Goal: Navigation & Orientation: Find specific page/section

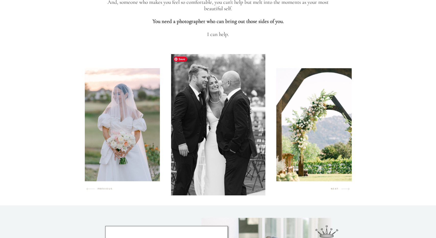
scroll to position [253, 0]
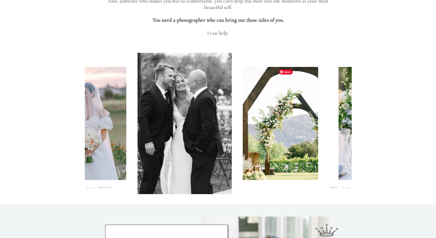
click at [243, 154] on img at bounding box center [280, 123] width 75 height 113
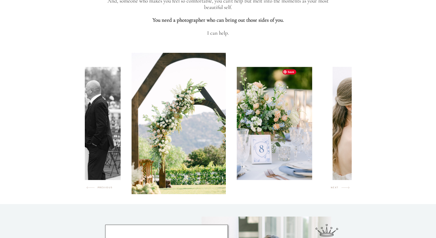
click at [278, 153] on img at bounding box center [274, 123] width 75 height 113
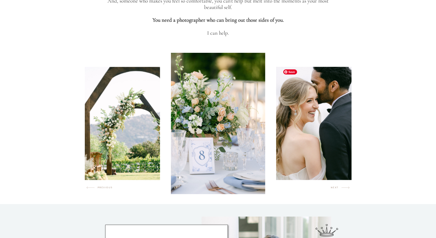
click at [293, 145] on img at bounding box center [314, 123] width 75 height 113
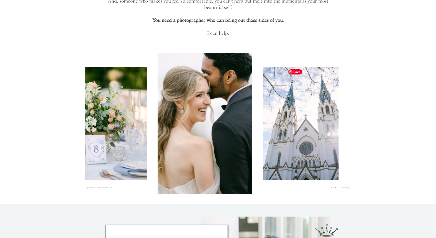
click at [298, 140] on img at bounding box center [300, 123] width 75 height 113
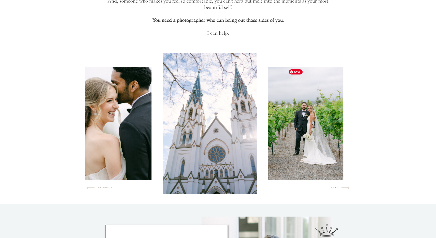
click at [310, 136] on img at bounding box center [305, 123] width 75 height 113
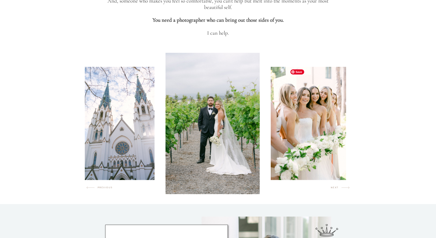
click at [317, 135] on img at bounding box center [308, 123] width 75 height 113
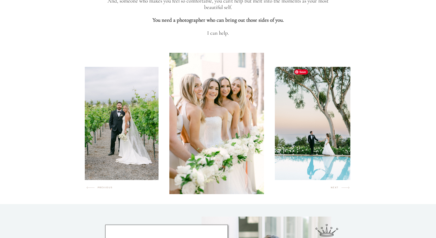
click at [317, 135] on img at bounding box center [312, 123] width 75 height 113
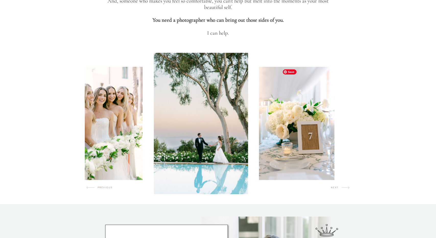
click at [305, 149] on img at bounding box center [296, 123] width 75 height 113
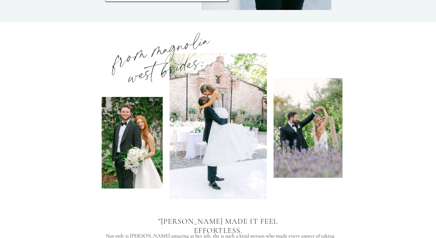
scroll to position [653, 0]
drag, startPoint x: 316, startPoint y: 163, endPoint x: 289, endPoint y: 161, distance: 27.4
click at [289, 161] on div at bounding box center [308, 128] width 69 height 100
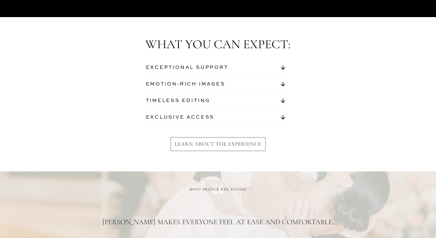
scroll to position [1787, 0]
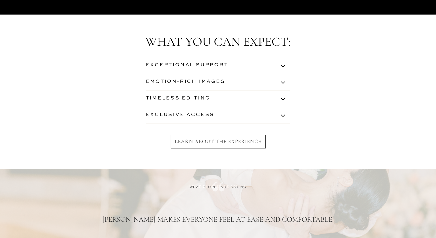
click at [282, 64] on icon at bounding box center [283, 65] width 12 height 7
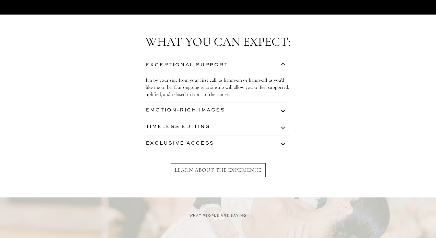
click at [284, 109] on icon at bounding box center [283, 110] width 12 height 7
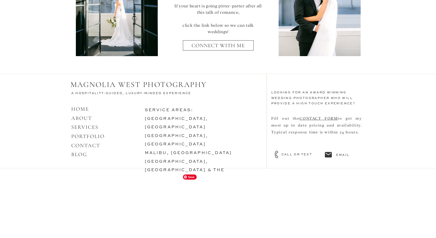
scroll to position [2238, 0]
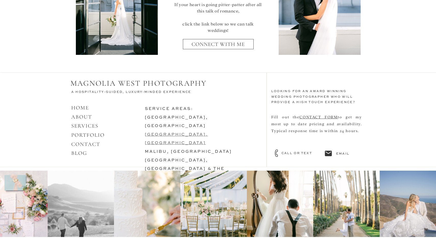
click at [187, 133] on link "[GEOGRAPHIC_DATA], [GEOGRAPHIC_DATA]" at bounding box center [176, 139] width 63 height 13
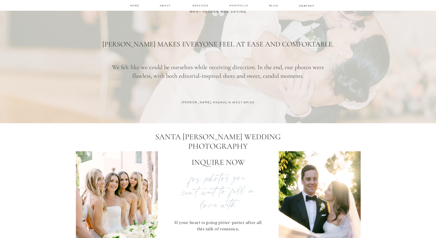
scroll to position [2234, 0]
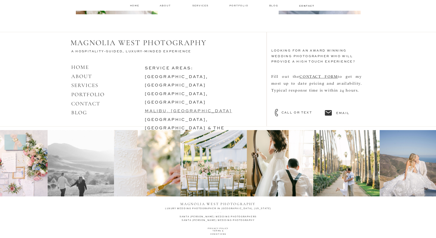
click at [170, 109] on link "malibu, [GEOGRAPHIC_DATA]" at bounding box center [188, 111] width 87 height 4
